Goal: Navigation & Orientation: Find specific page/section

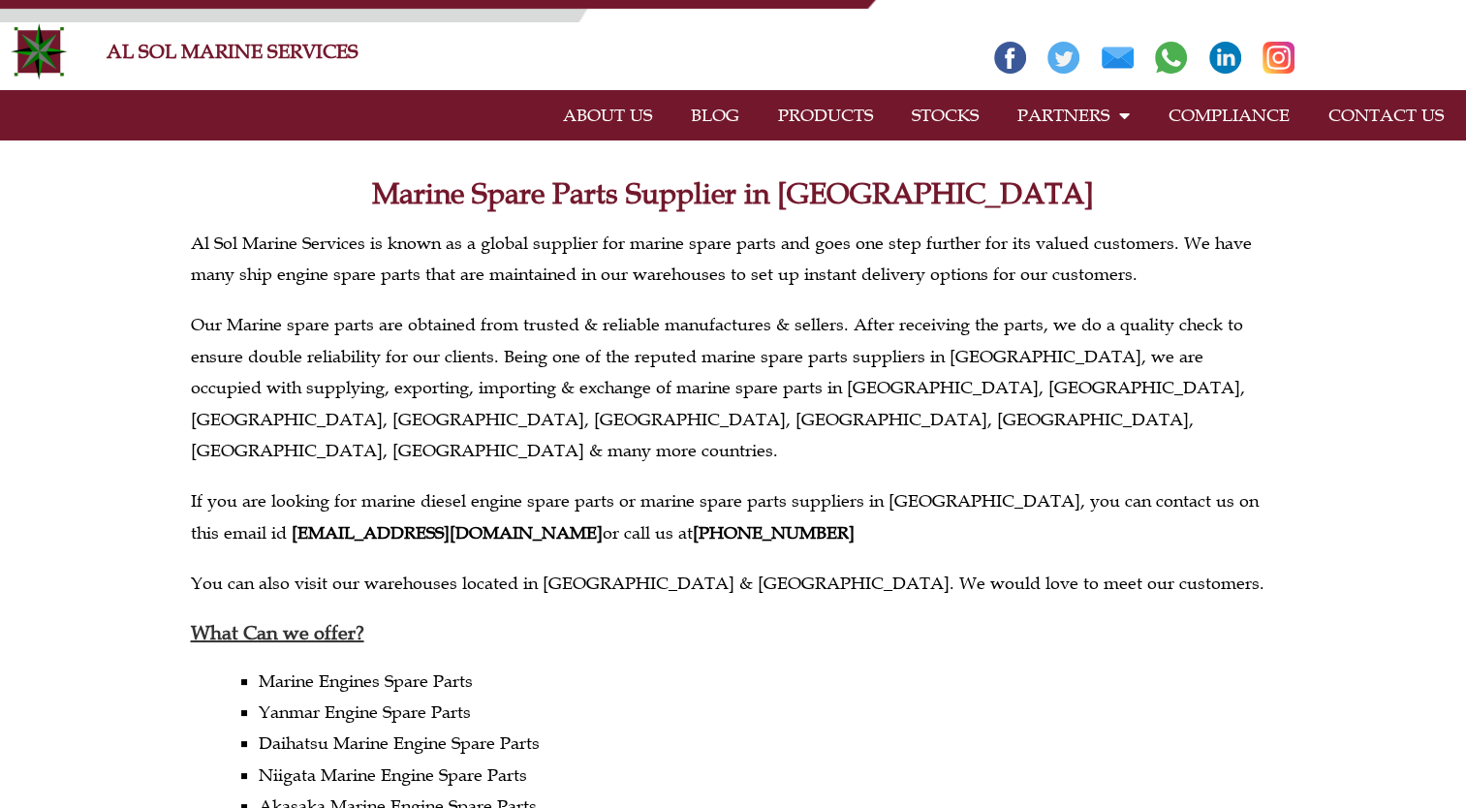
click at [1240, 119] on link "COMPLIANCE" at bounding box center [1229, 115] width 160 height 45
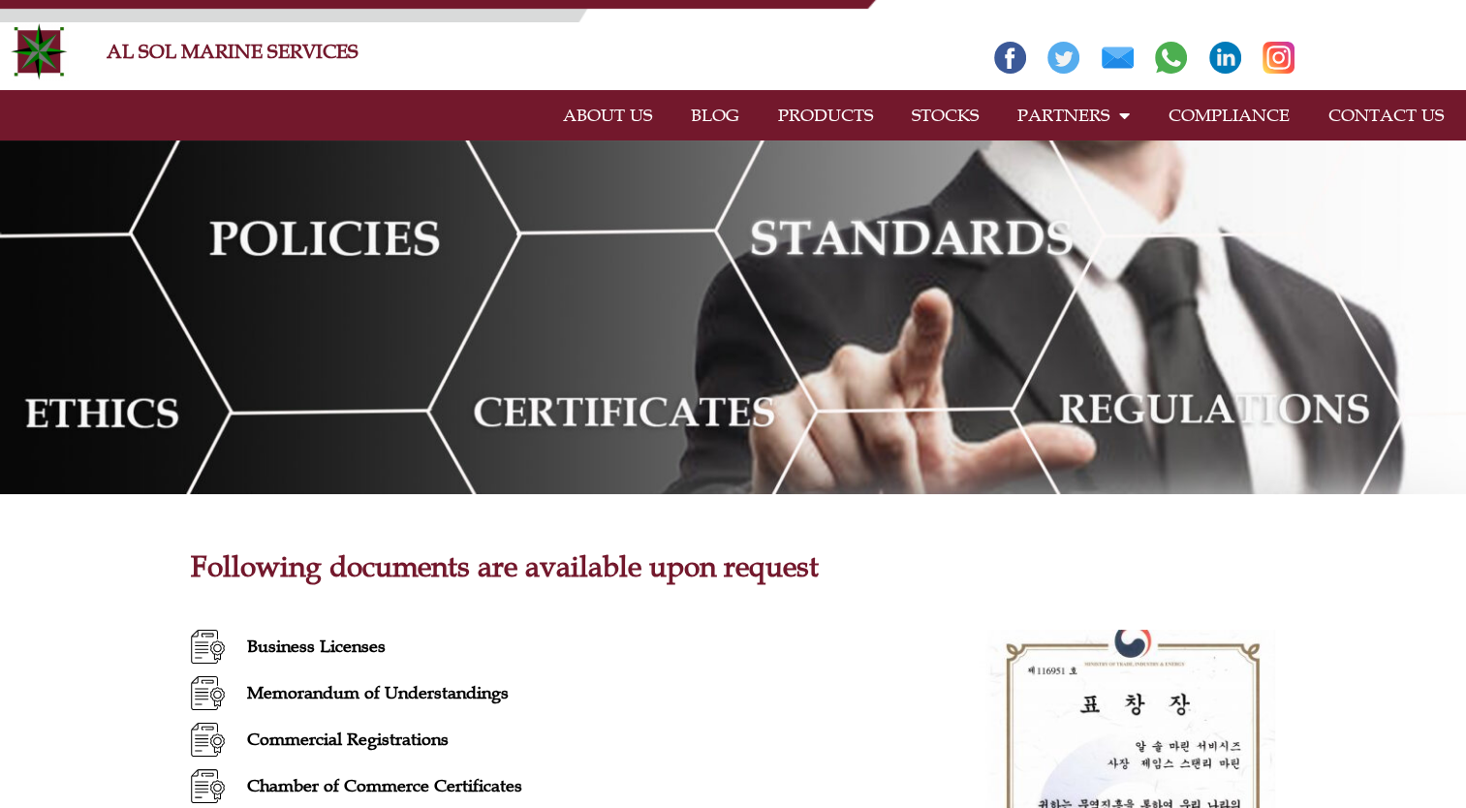
click at [1377, 122] on link "CONTACT US" at bounding box center [1386, 115] width 154 height 45
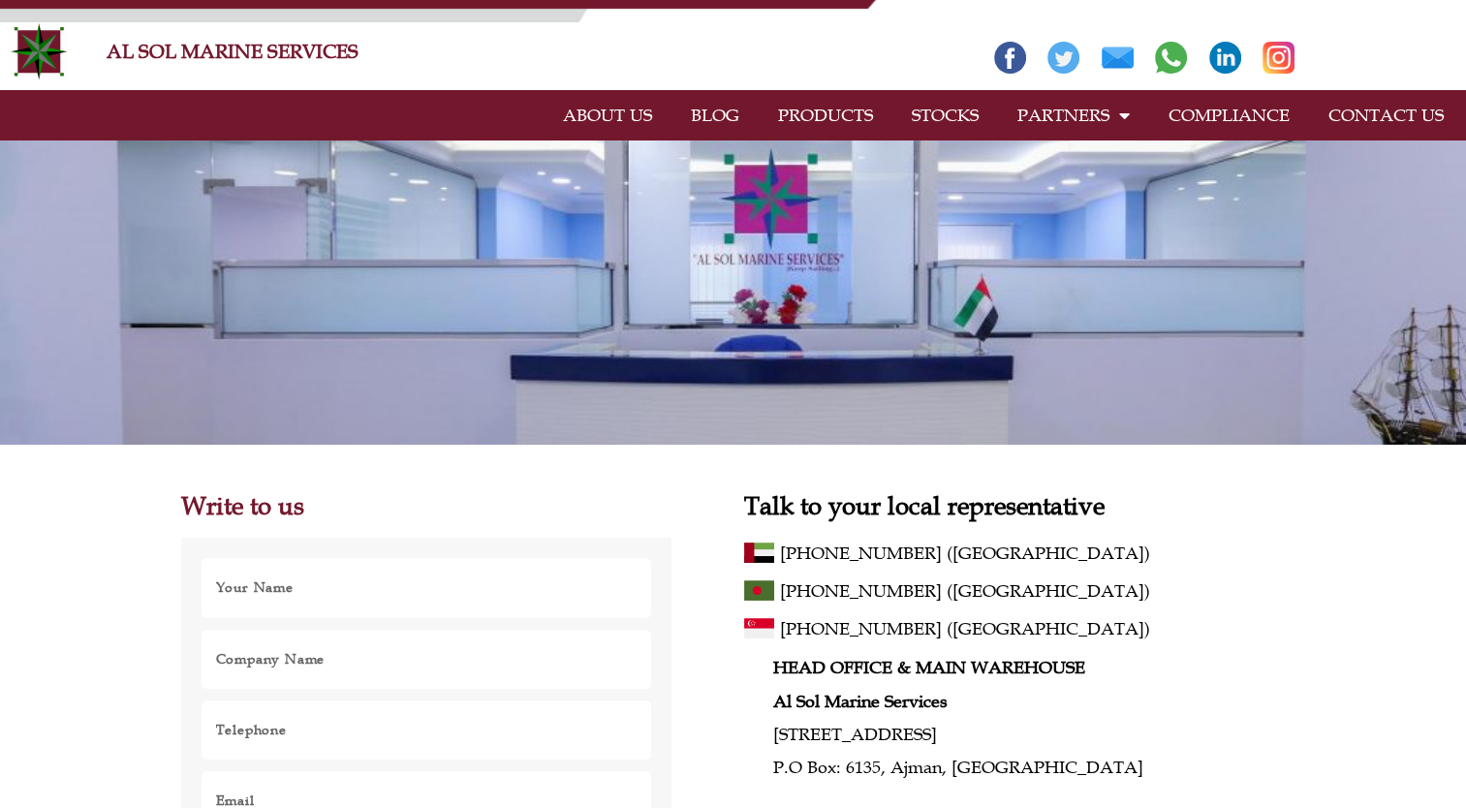
click at [858, 117] on link "PRODUCTS" at bounding box center [826, 115] width 134 height 45
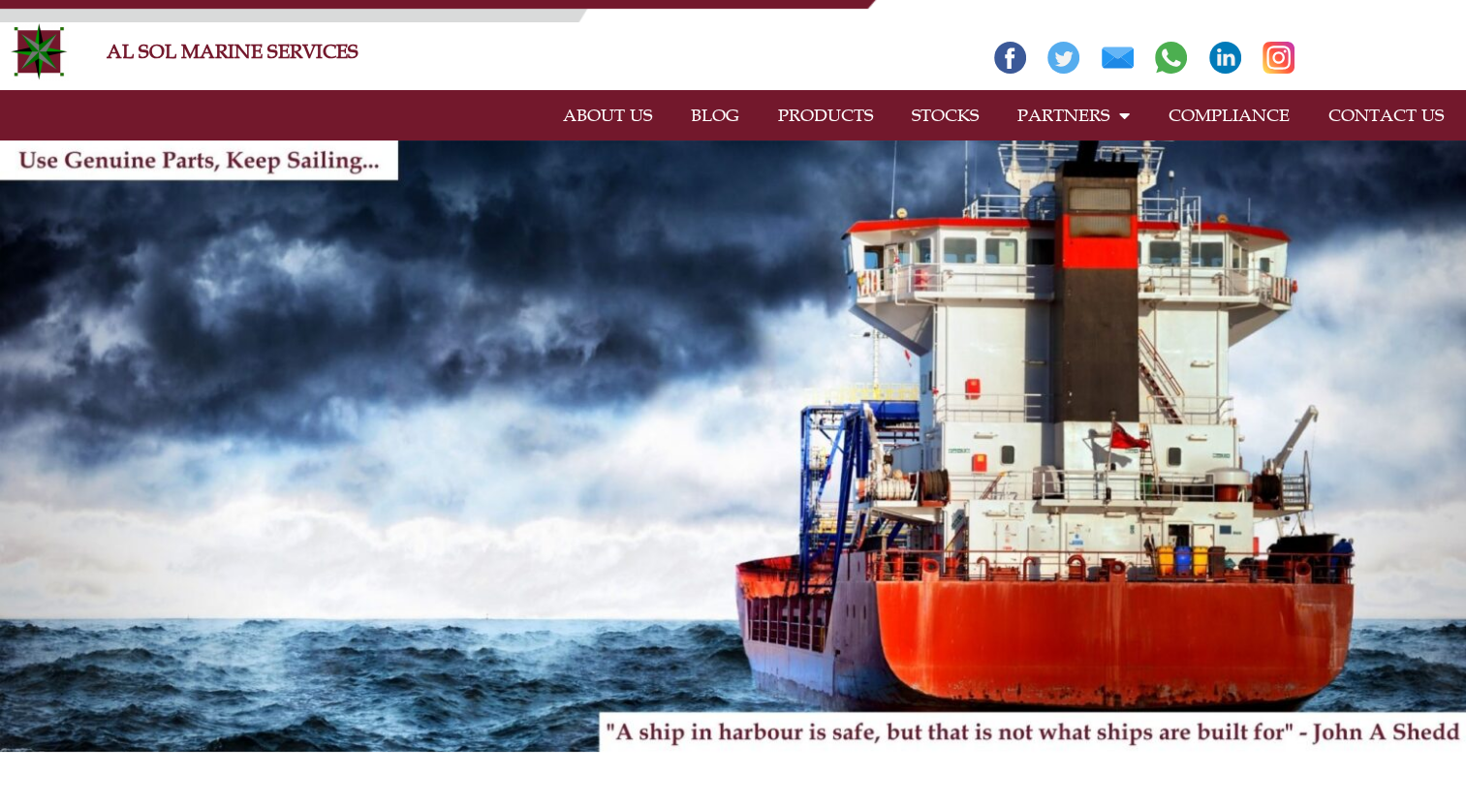
click at [1364, 112] on link "CONTACT US" at bounding box center [1386, 115] width 154 height 45
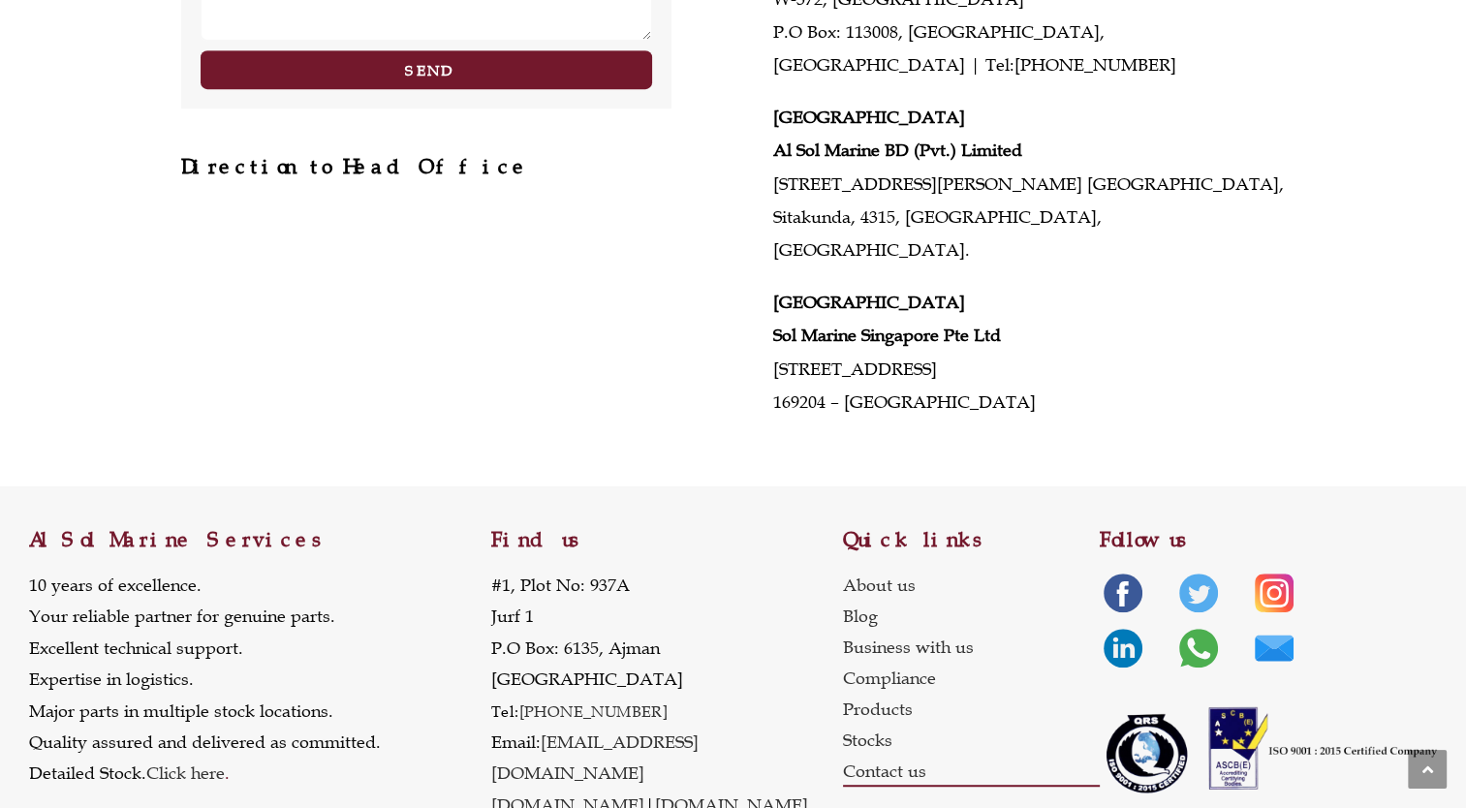
scroll to position [892, 0]
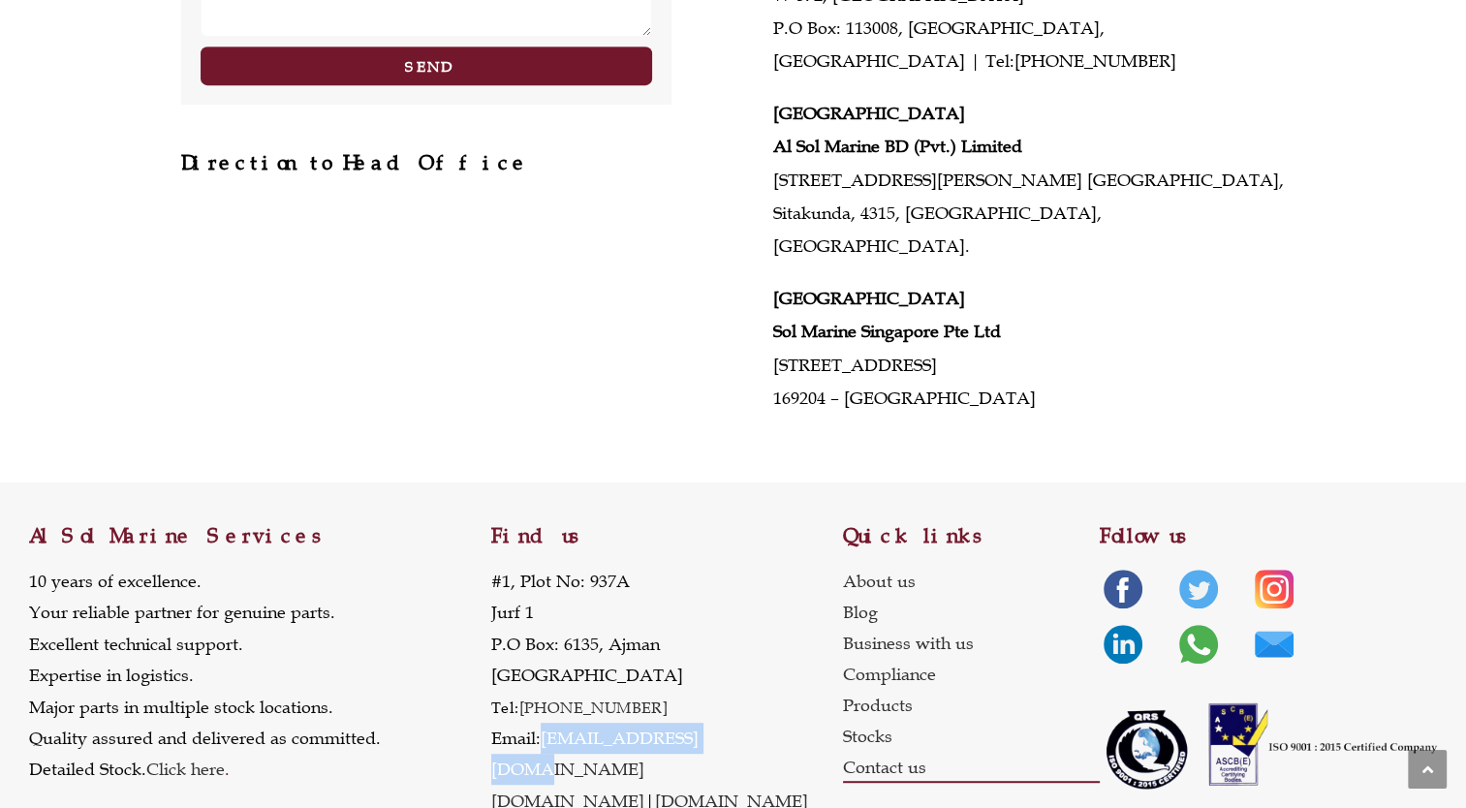
drag, startPoint x: 719, startPoint y: 707, endPoint x: 547, endPoint y: 704, distance: 172.5
click at [547, 704] on p "#1, Plot No: 937A Jurf 1 P.O Box: 6135, Ajman United Arab Emirates Tel: +971 6 …" at bounding box center [667, 691] width 352 height 251
drag, startPoint x: 547, startPoint y: 704, endPoint x: 610, endPoint y: 700, distance: 63.1
